Goal: Find specific page/section: Find specific page/section

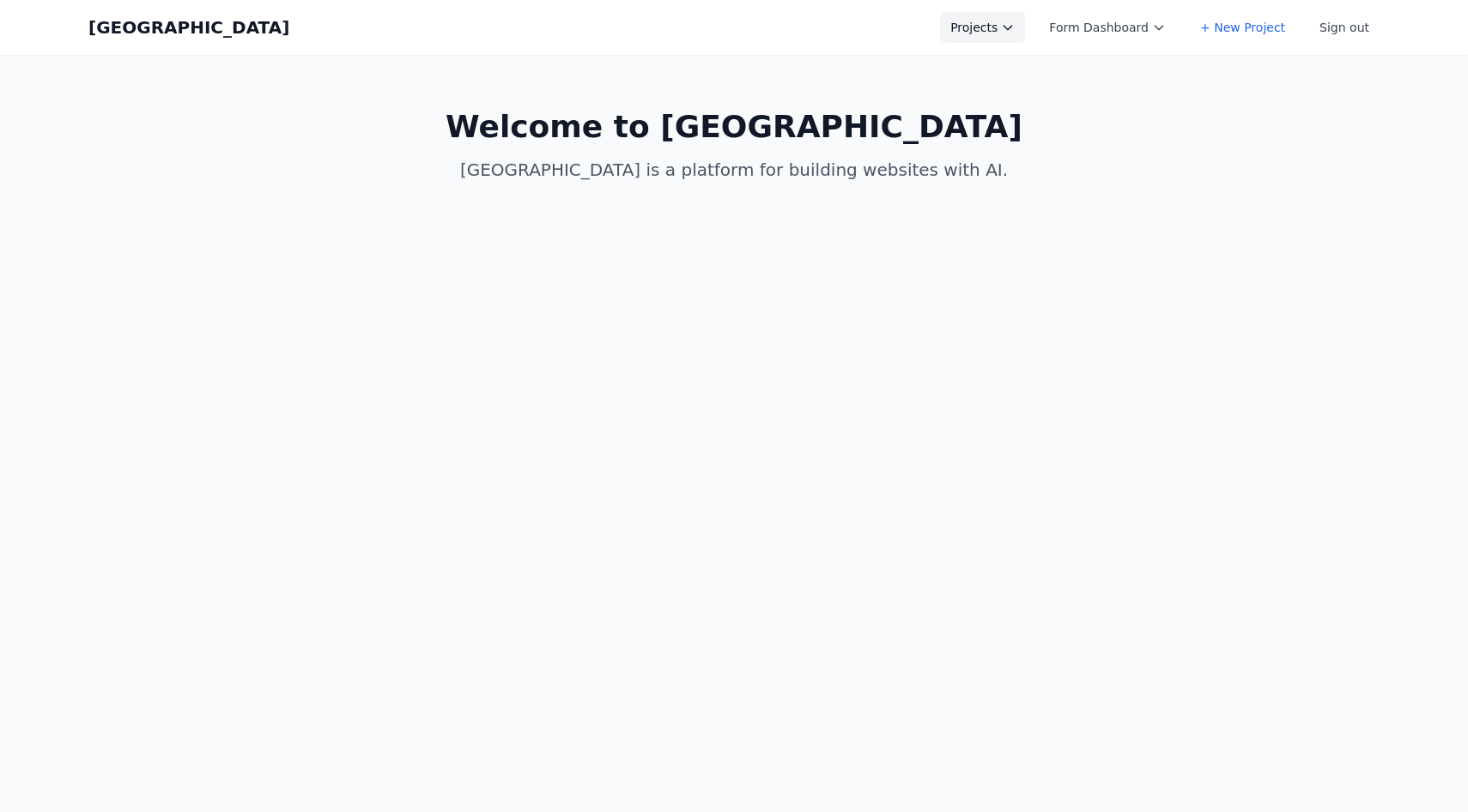
click at [974, 28] on button "Projects" at bounding box center [982, 28] width 85 height 31
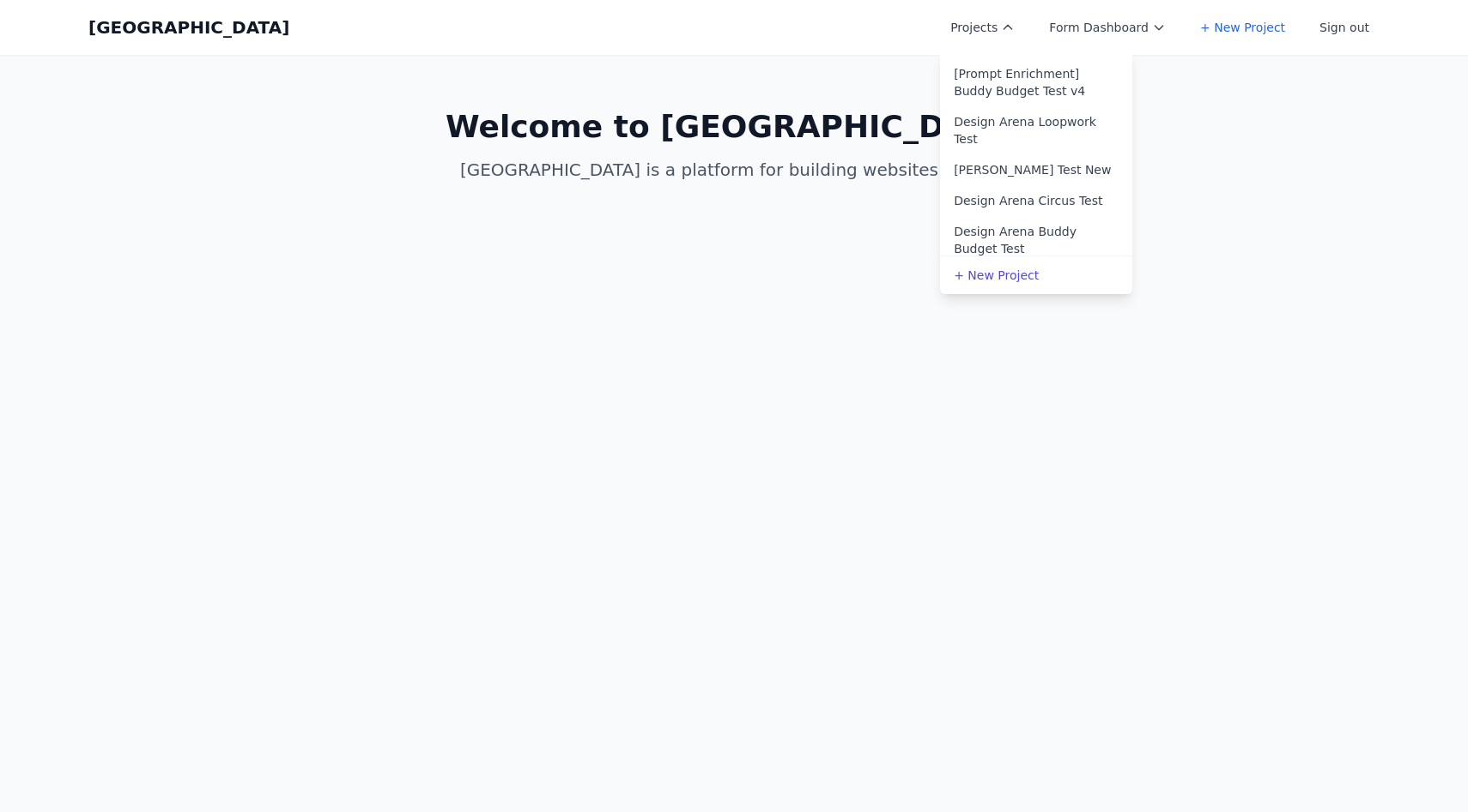
scroll to position [264, 0]
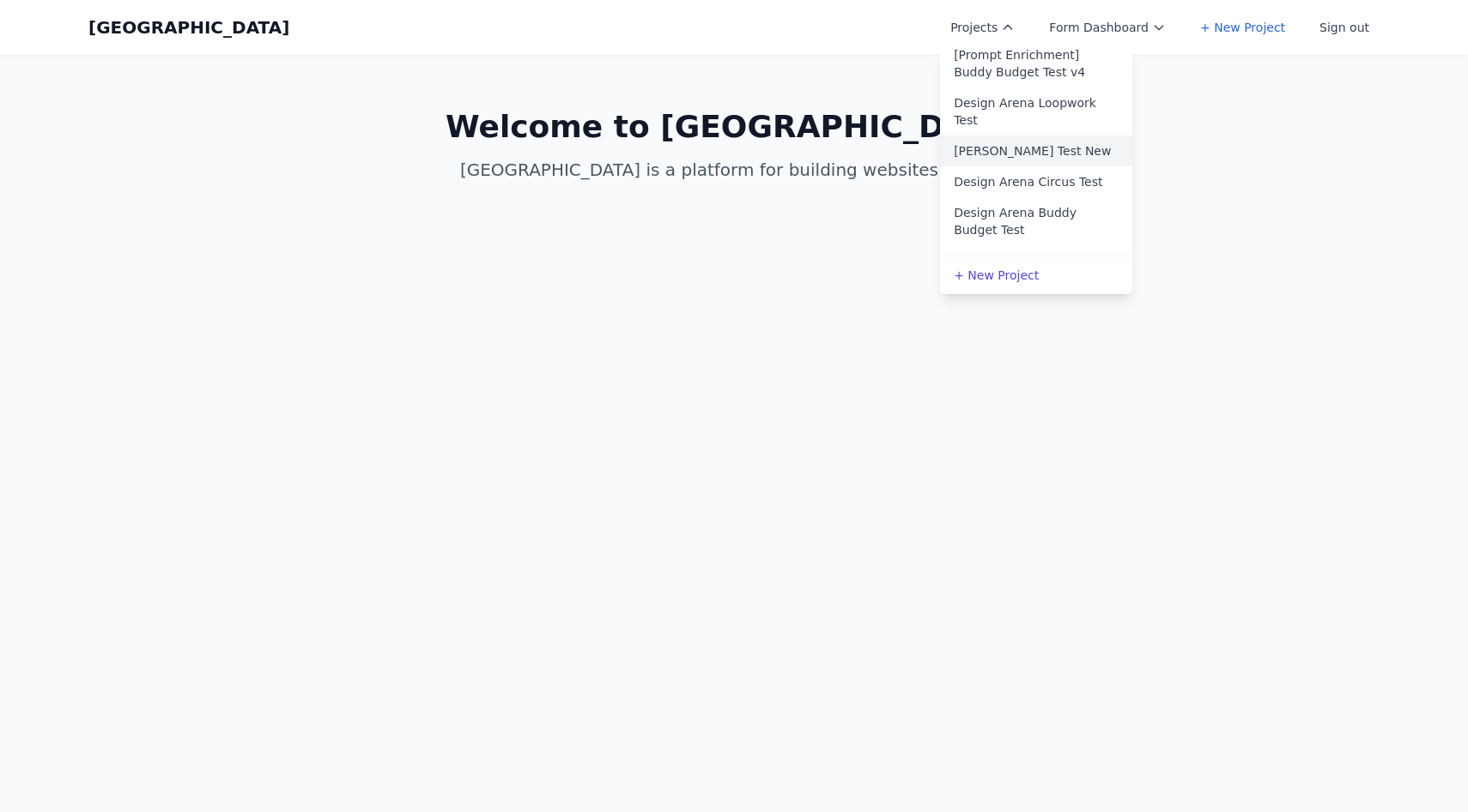
click at [1025, 142] on link "[PERSON_NAME] Test New" at bounding box center [1036, 151] width 192 height 31
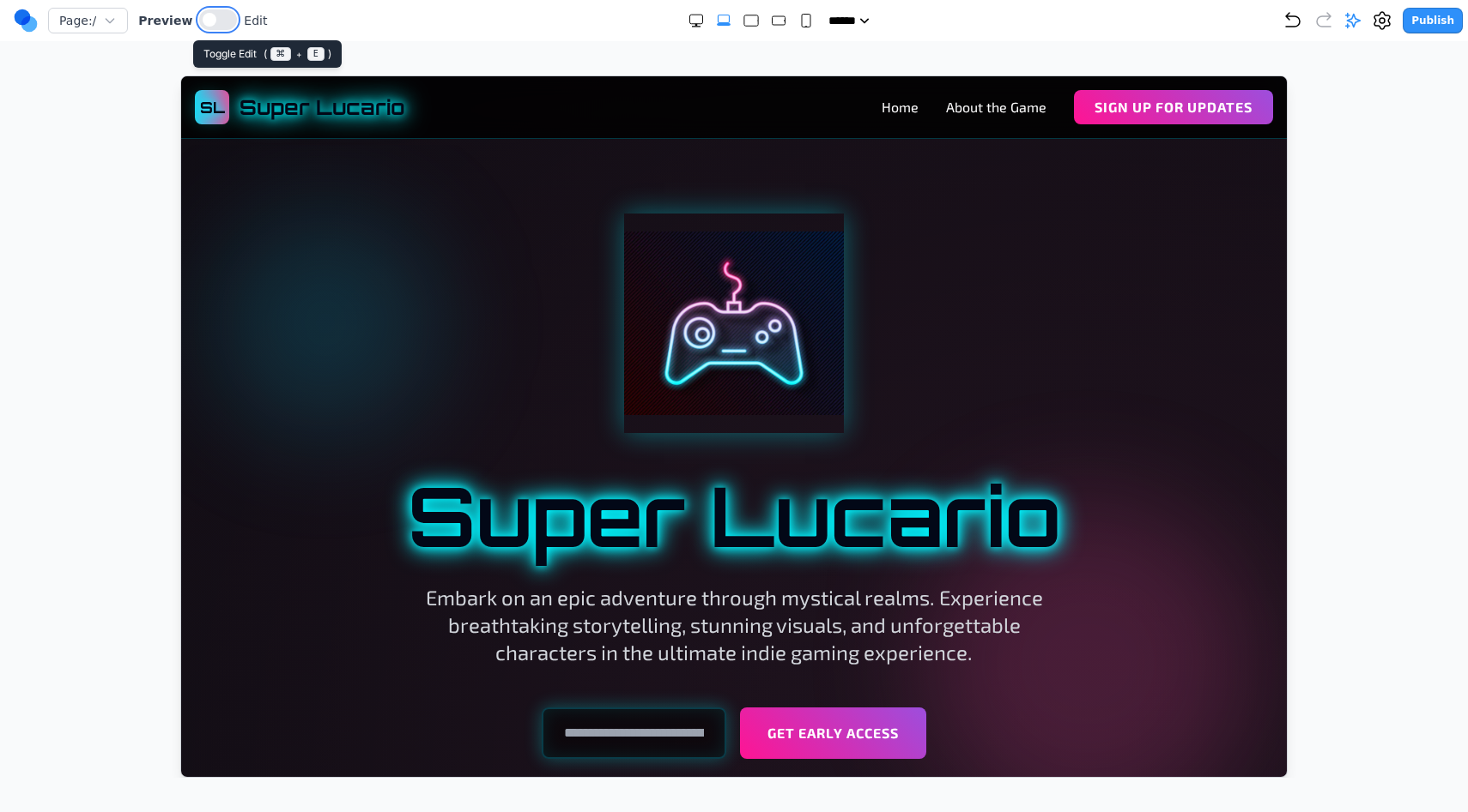
click at [221, 17] on button at bounding box center [218, 20] width 38 height 21
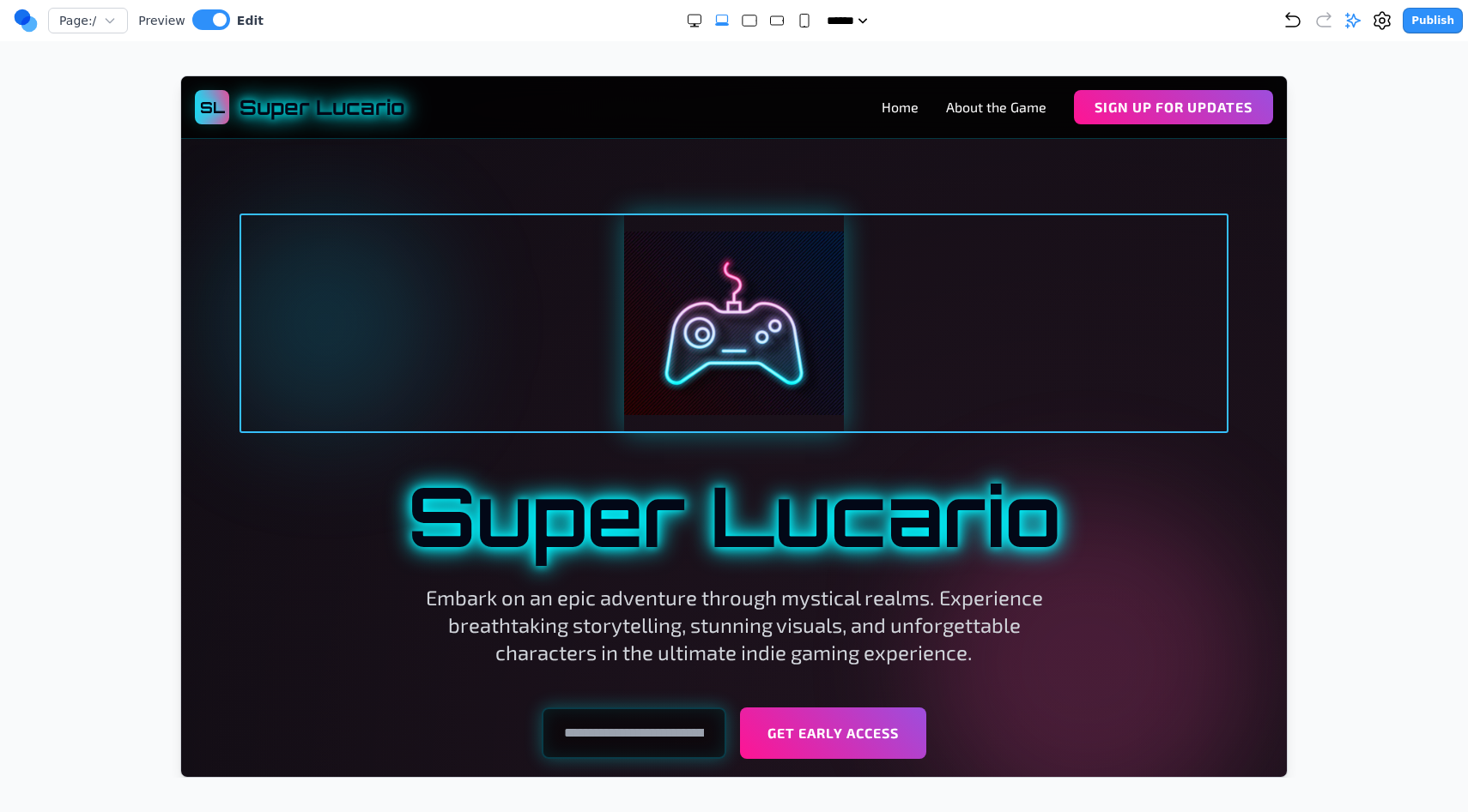
click at [592, 311] on div at bounding box center [733, 323] width 989 height 220
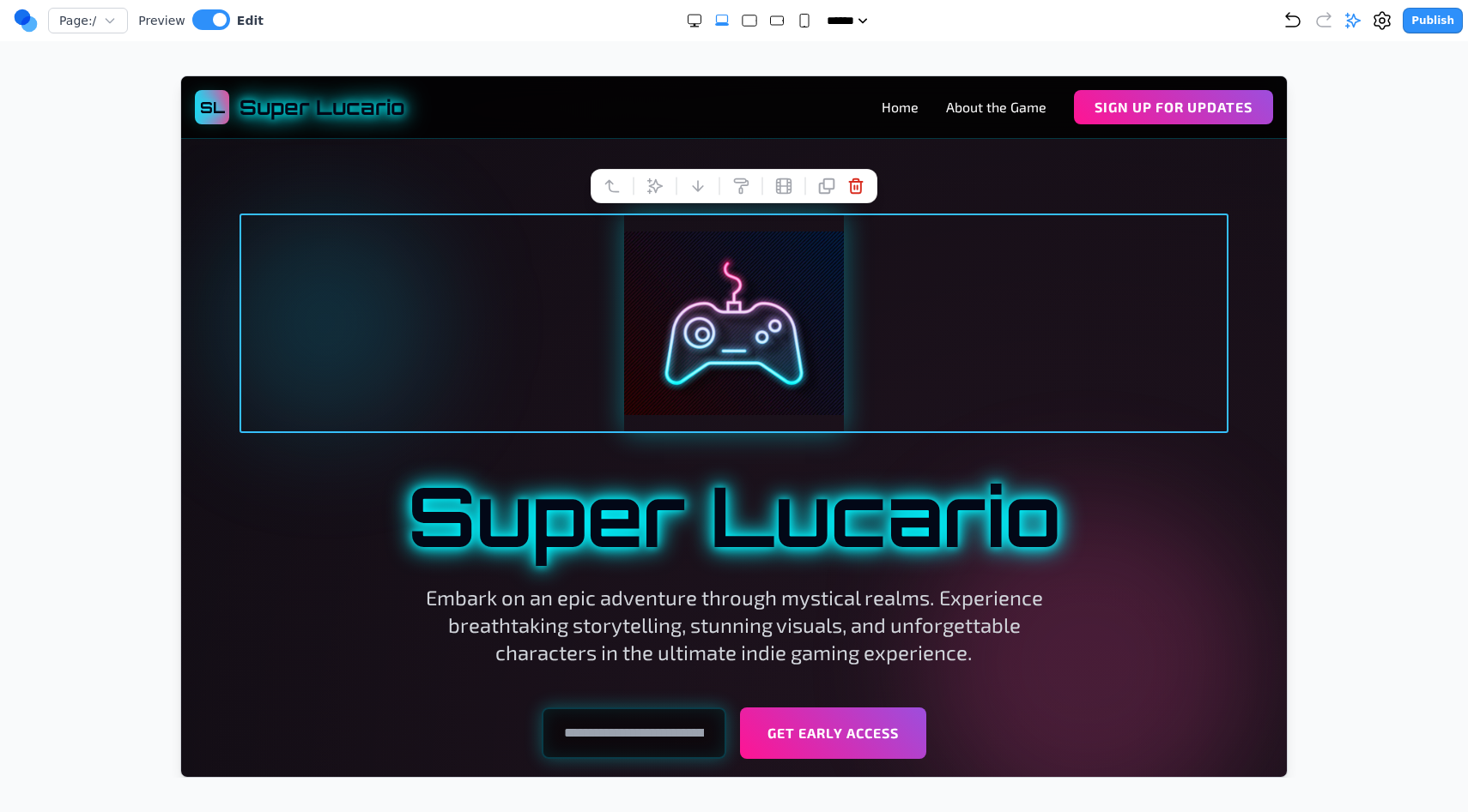
click at [513, 147] on div at bounding box center [733, 519] width 1105 height 751
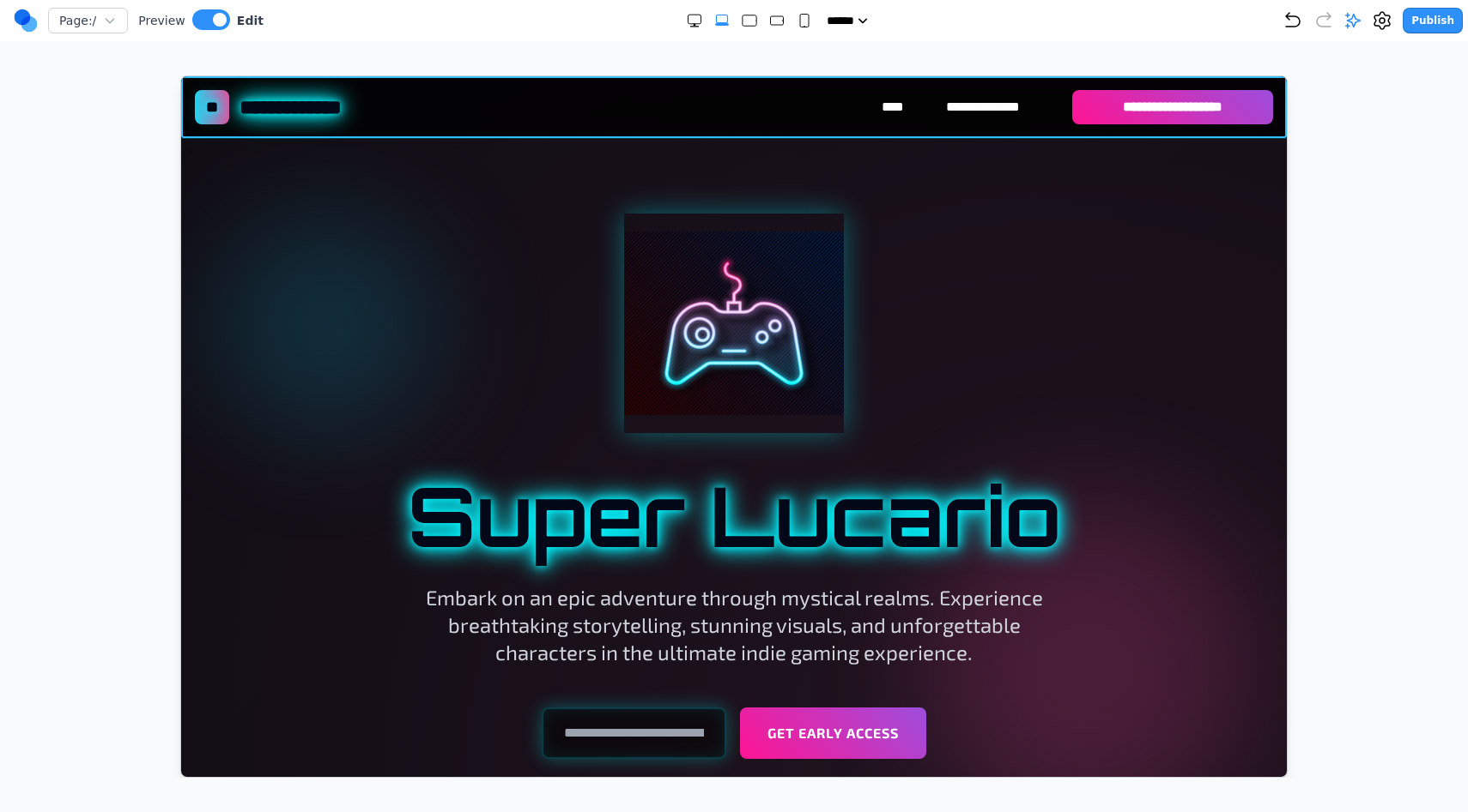
click at [519, 83] on div "**********" at bounding box center [733, 106] width 1105 height 61
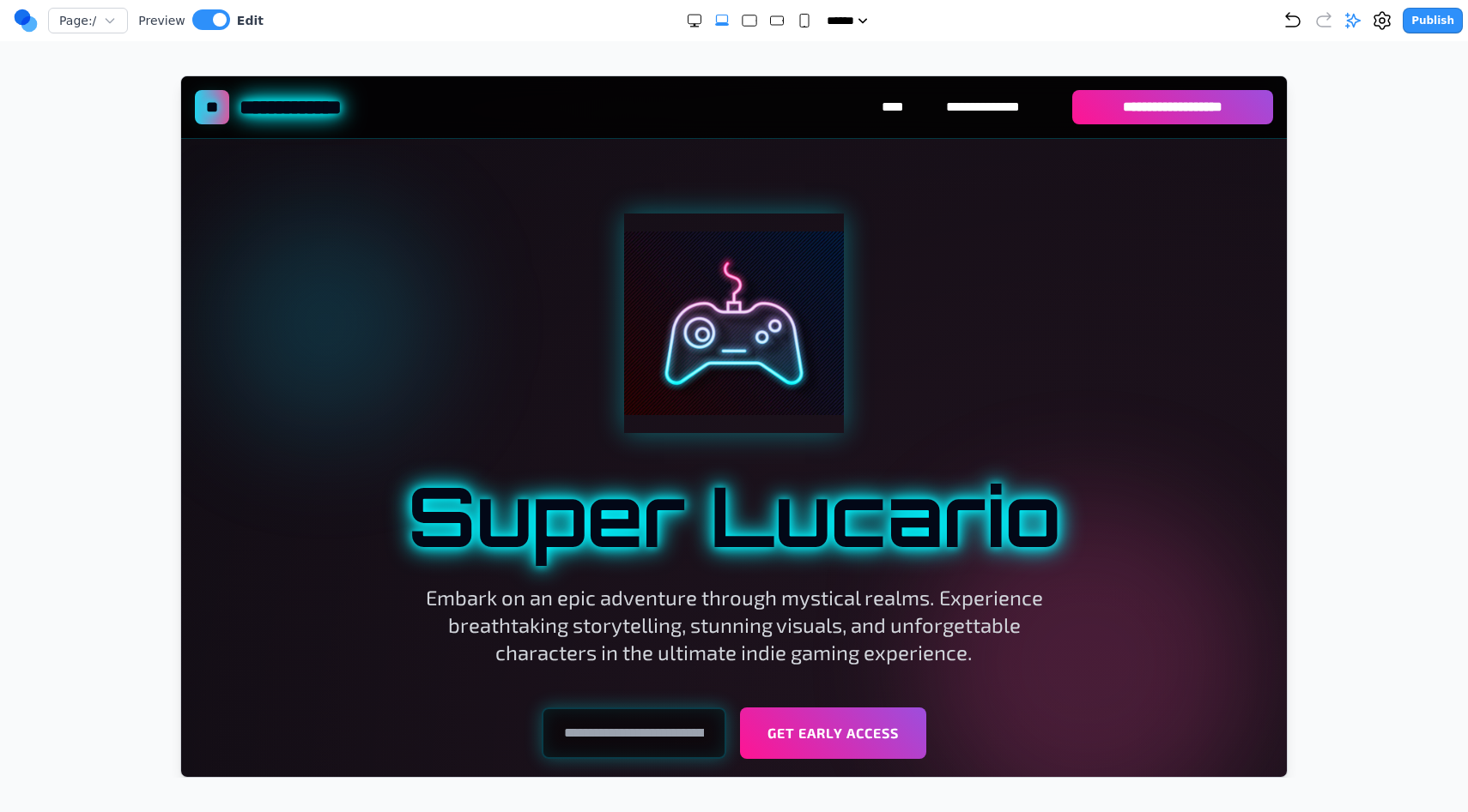
click at [492, 216] on div at bounding box center [733, 323] width 989 height 220
